Goal: Check status: Check status

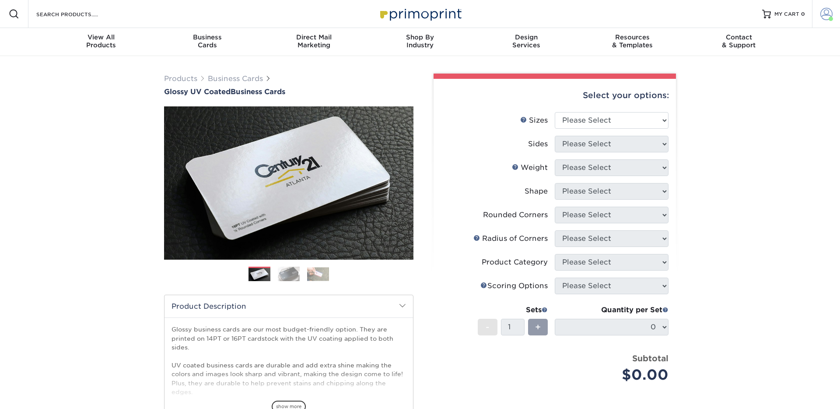
click at [815, 15] on link "Account" at bounding box center [826, 14] width 28 height 28
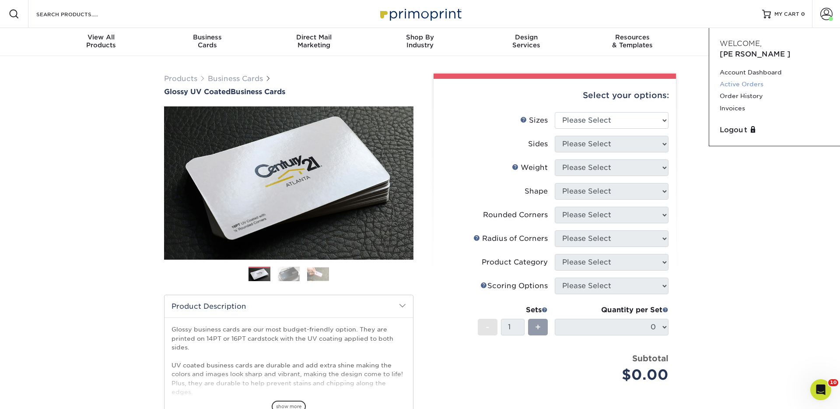
click at [733, 78] on link "Active Orders" at bounding box center [775, 84] width 110 height 12
click at [738, 90] on link "Order History" at bounding box center [775, 96] width 110 height 12
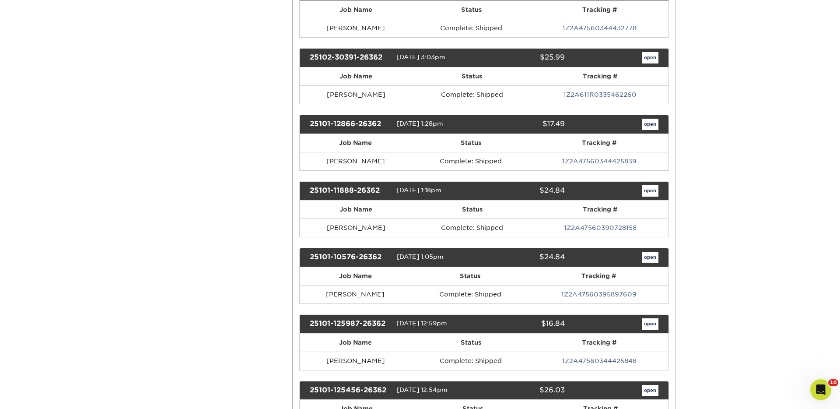
scroll to position [437, 0]
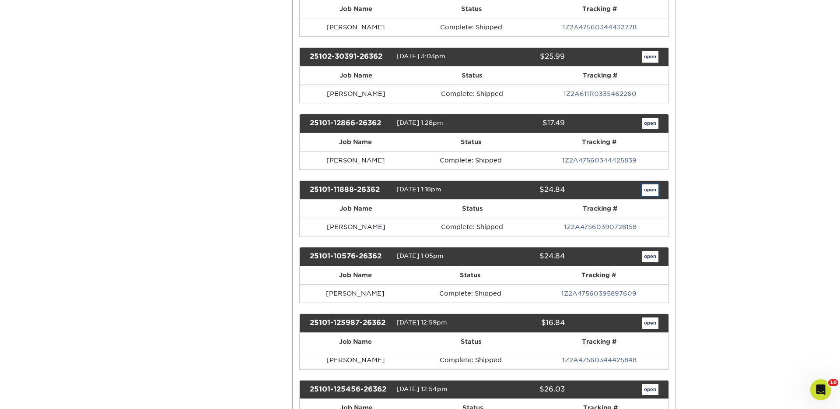
click at [650, 190] on link "open" at bounding box center [650, 189] width 17 height 11
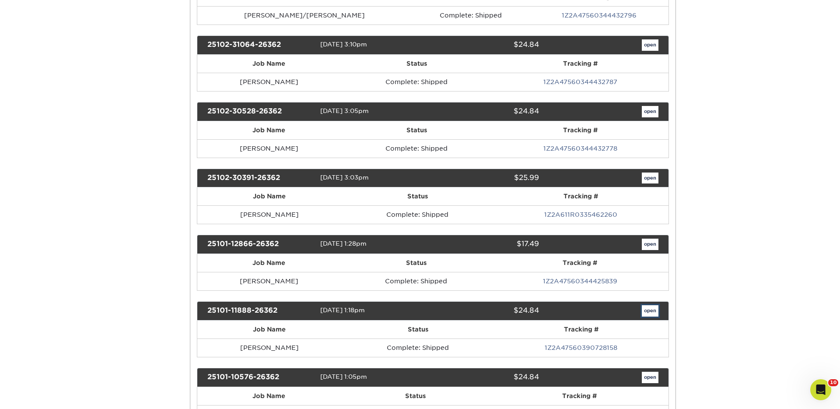
scroll to position [0, 0]
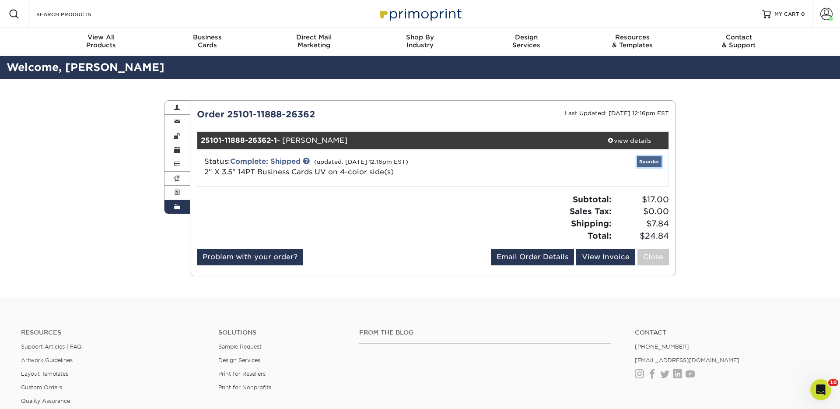
click at [651, 163] on link "Reorder" at bounding box center [649, 161] width 25 height 11
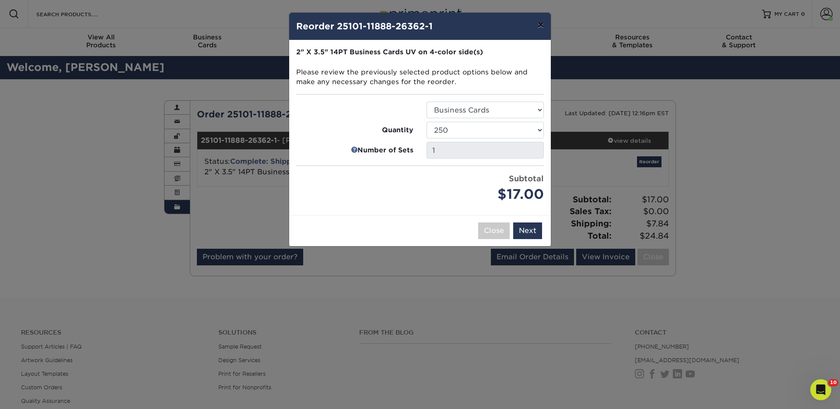
click at [541, 24] on button "×" at bounding box center [541, 25] width 20 height 25
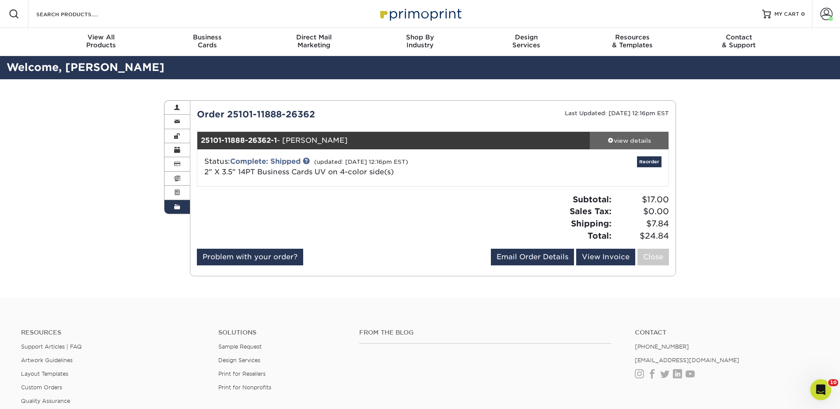
click at [615, 143] on div "view details" at bounding box center [629, 140] width 79 height 9
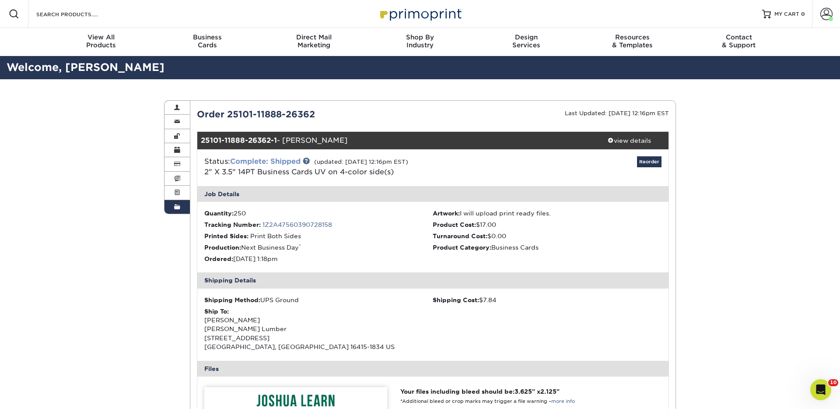
click at [292, 162] on link "Complete: Shipped" at bounding box center [265, 161] width 70 height 8
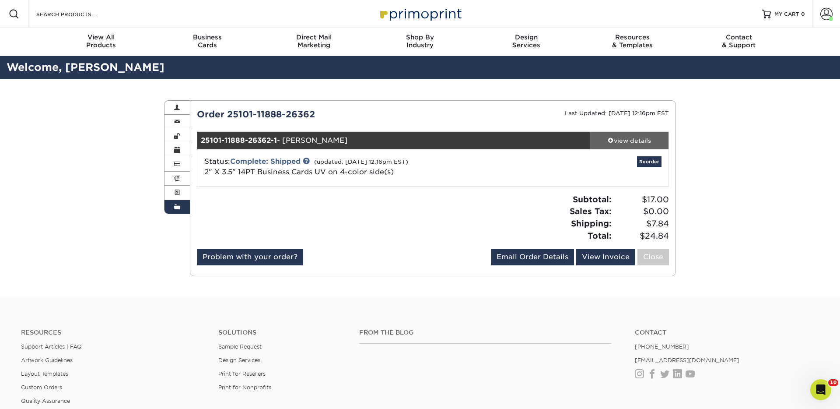
click at [607, 134] on link "view details" at bounding box center [629, 141] width 79 height 18
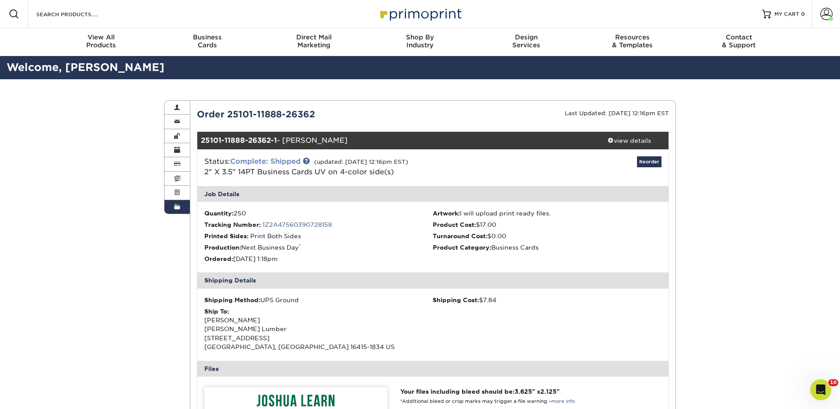
click at [277, 162] on link "Complete: Shipped" at bounding box center [265, 161] width 70 height 8
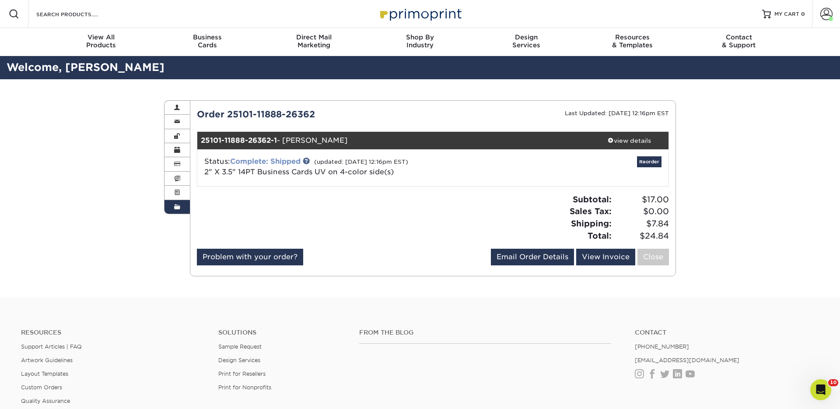
click at [277, 162] on link "Complete: Shipped" at bounding box center [265, 161] width 70 height 8
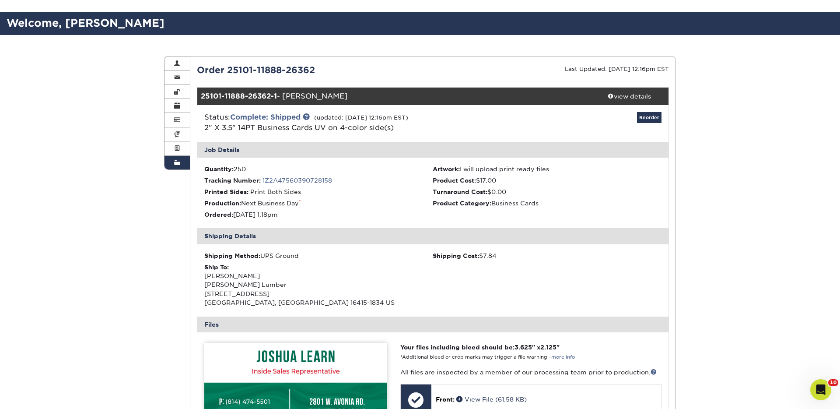
scroll to position [47, 0]
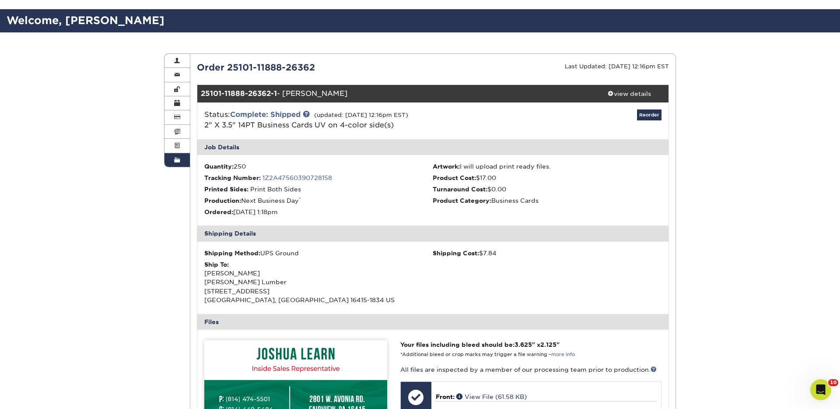
click at [326, 177] on link "1Z2A47560390728158" at bounding box center [298, 177] width 70 height 7
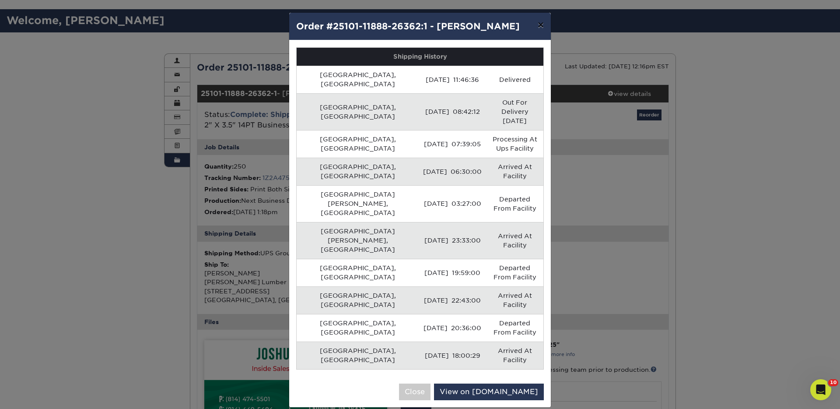
drag, startPoint x: 544, startPoint y: 25, endPoint x: 535, endPoint y: 25, distance: 8.3
click at [543, 25] on button "×" at bounding box center [541, 25] width 20 height 25
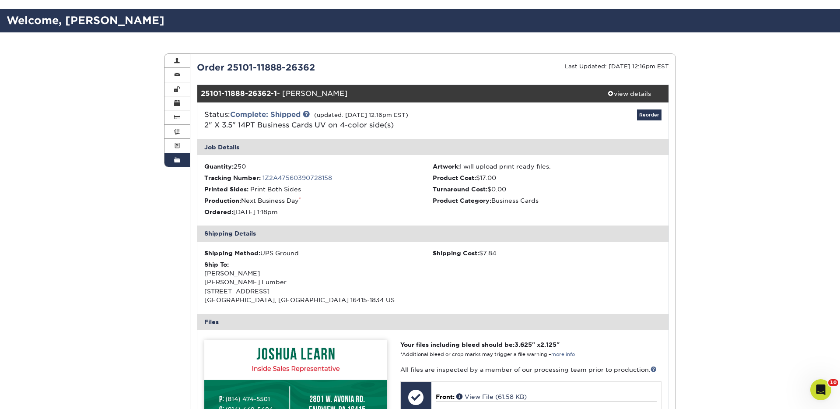
scroll to position [0, 0]
